Goal: Information Seeking & Learning: Learn about a topic

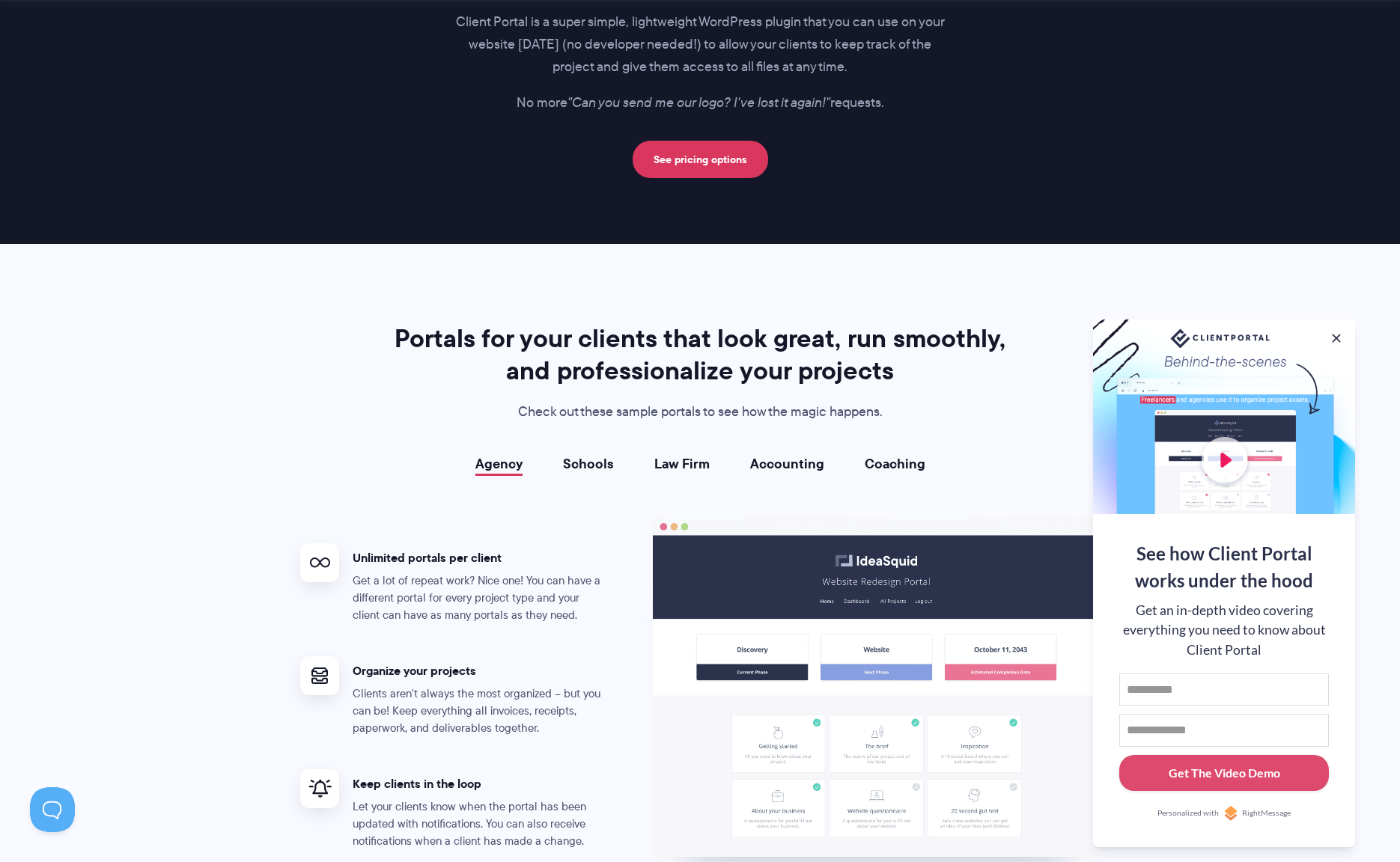
scroll to position [2388, 0]
click at [1335, 331] on button at bounding box center [1336, 338] width 18 height 18
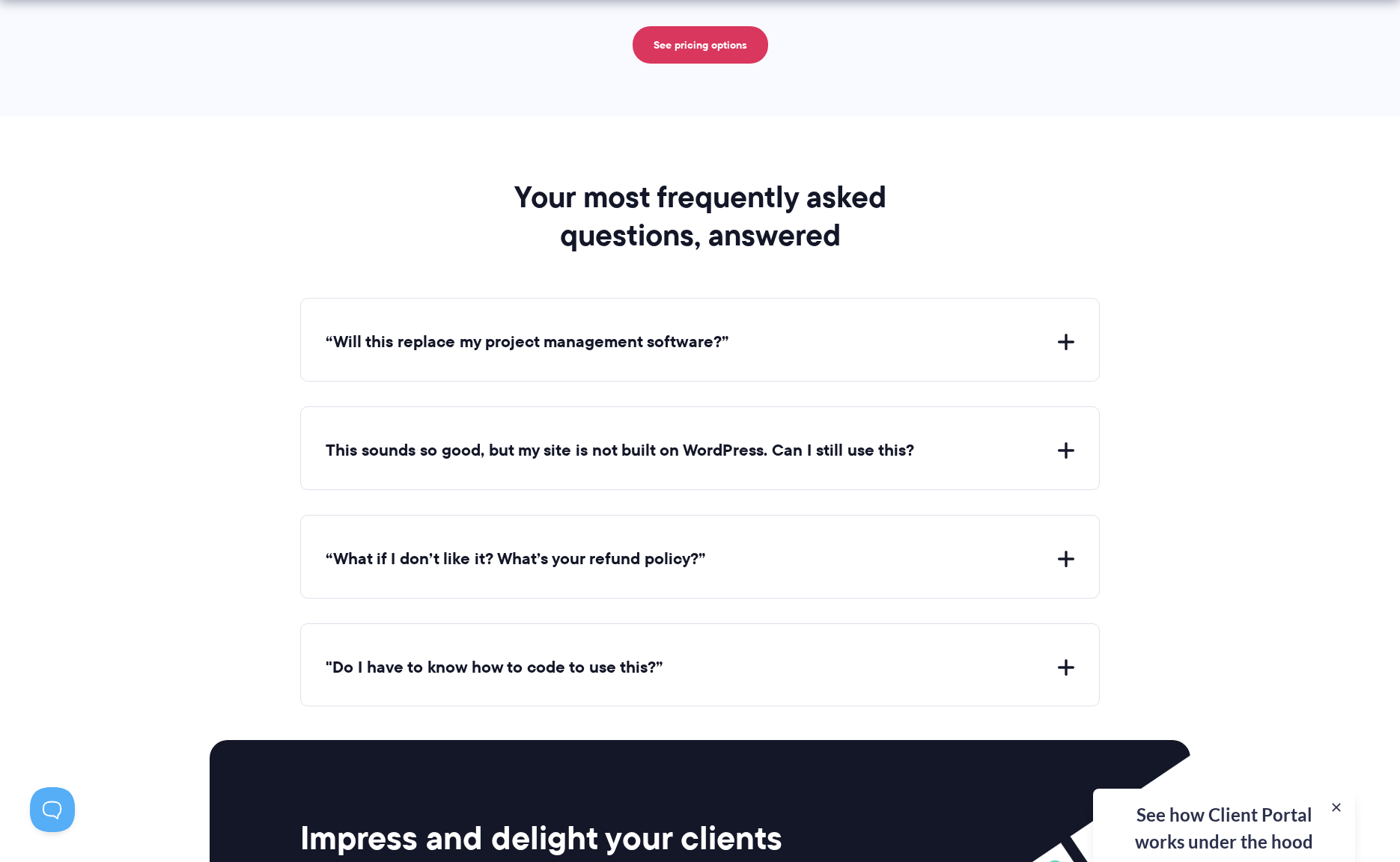
scroll to position [5344, 0]
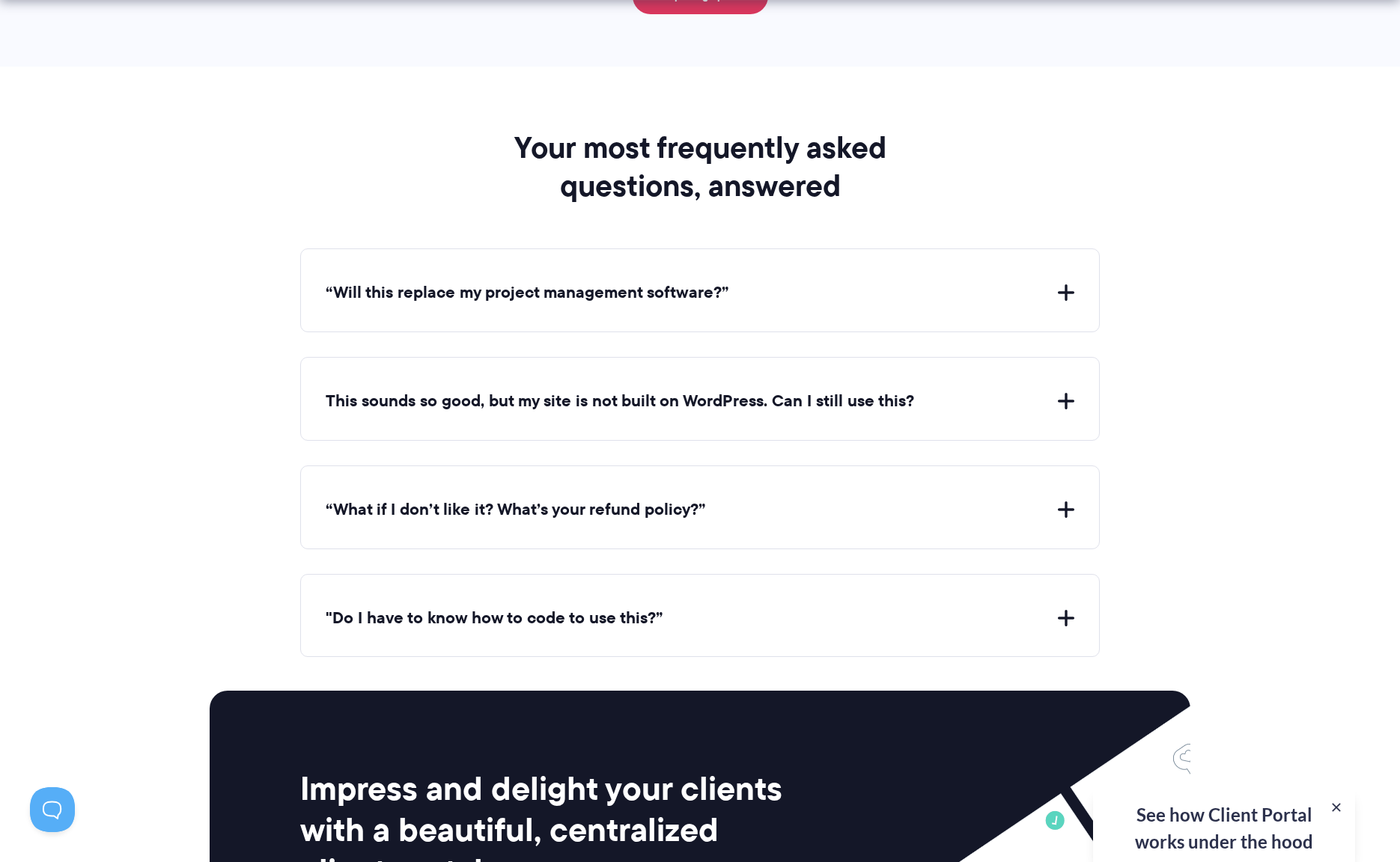
click at [1064, 282] on button "“Will this replace my project management software?”" at bounding box center [700, 293] width 749 height 23
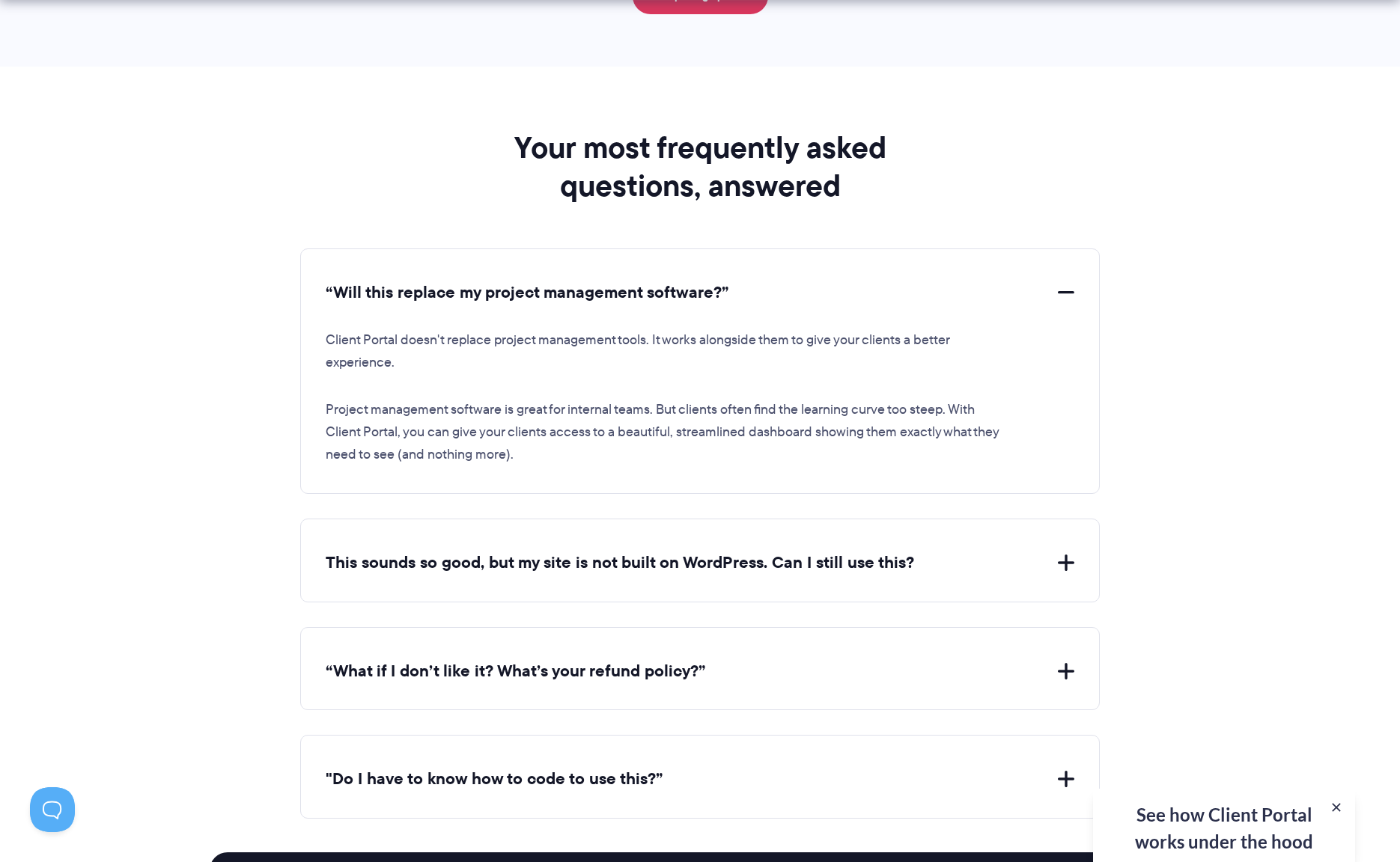
click at [1065, 282] on button "“Will this replace my project management software?”" at bounding box center [700, 293] width 749 height 23
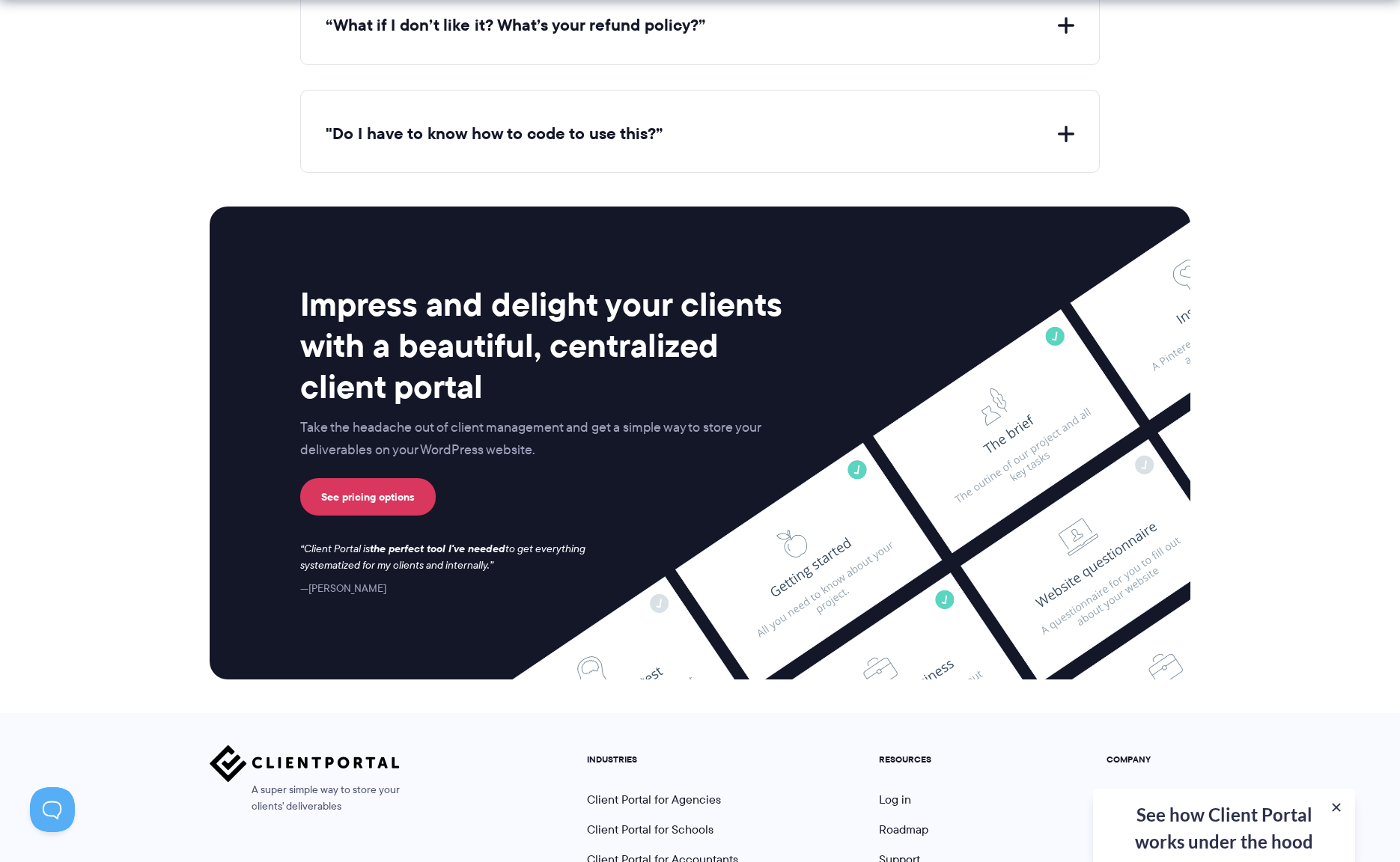
scroll to position [6007, 0]
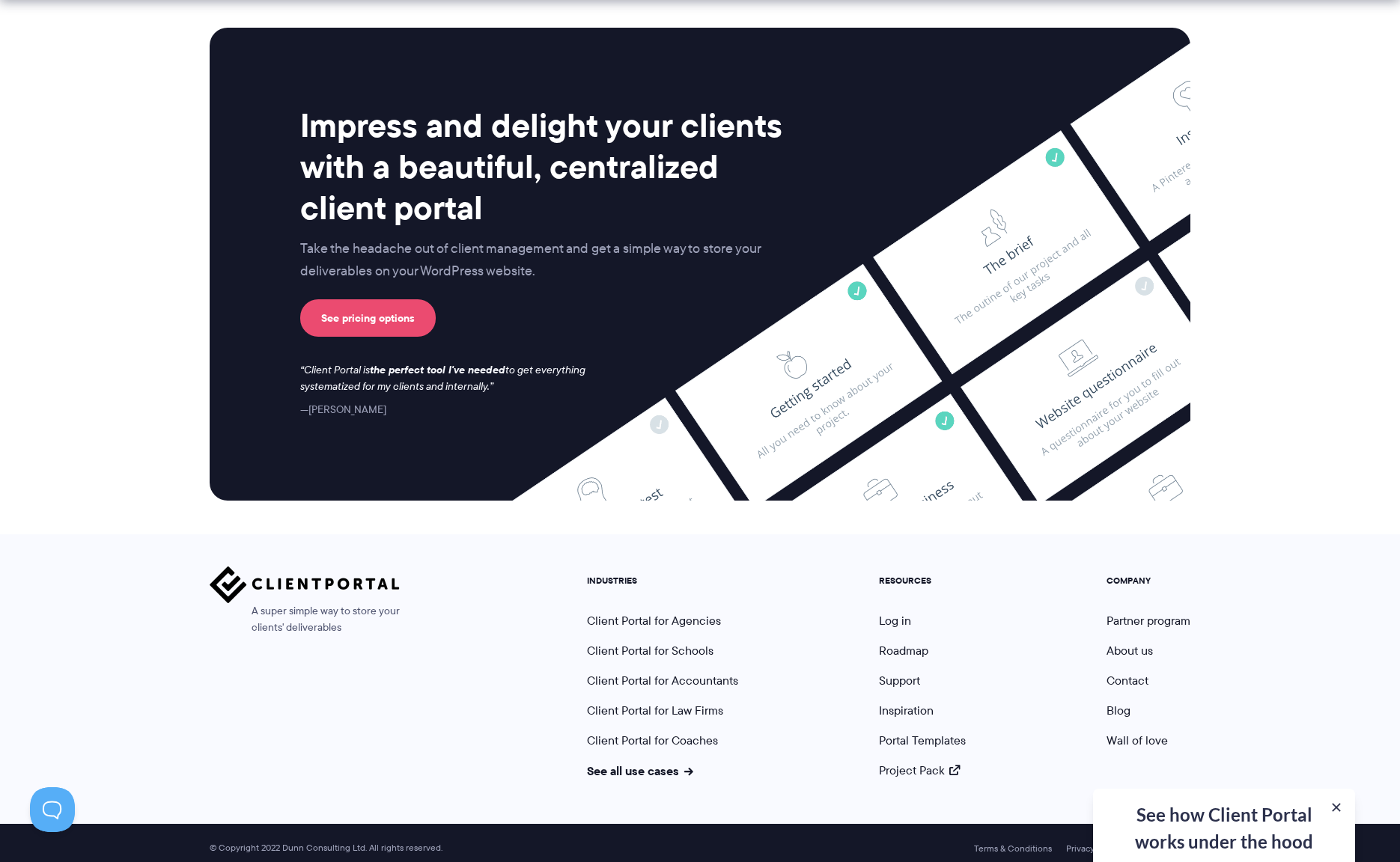
click at [370, 316] on link "See pricing options" at bounding box center [368, 318] width 135 height 37
